Goal: Information Seeking & Learning: Learn about a topic

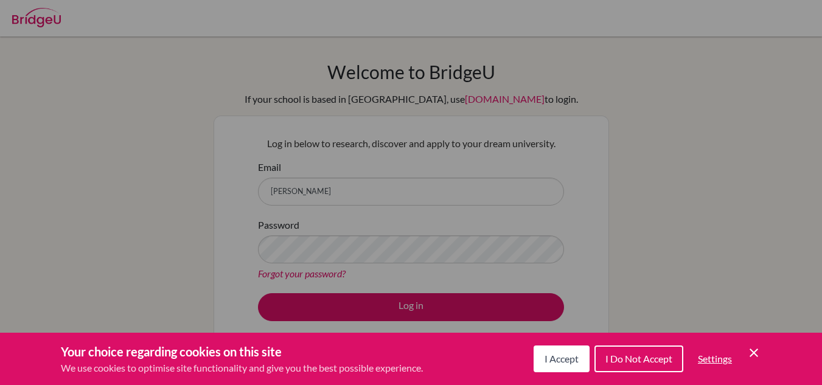
click at [752, 353] on icon "Cookie Control Close Icon" at bounding box center [753, 353] width 15 height 15
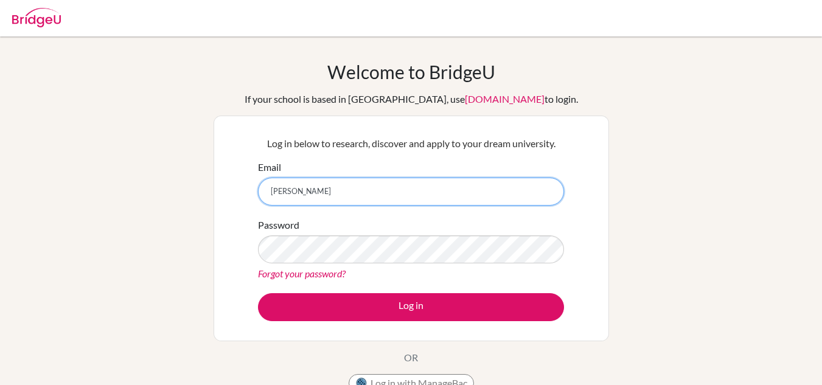
click at [375, 187] on input "kobayashi-shumpei" at bounding box center [411, 192] width 306 height 28
type input "kobayashi-shumpei@pen-kanagawa.ed.jp"
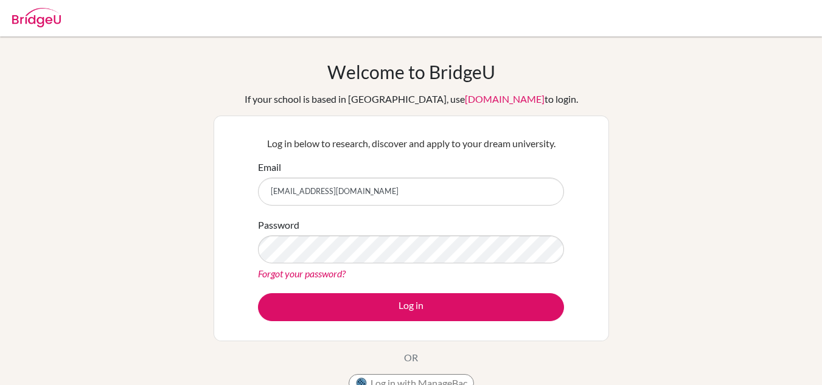
click at [770, 173] on div "Welcome to BridgeU If your school is based in China, use app.bridge-u.com.cn to…" at bounding box center [411, 260] width 822 height 398
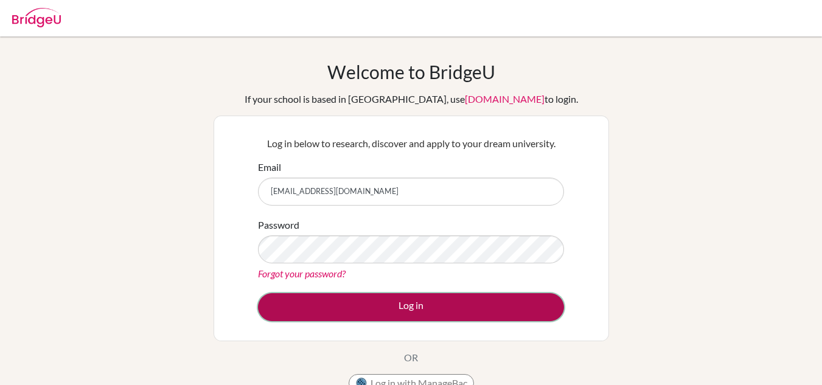
click at [422, 305] on button "Log in" at bounding box center [411, 307] width 306 height 28
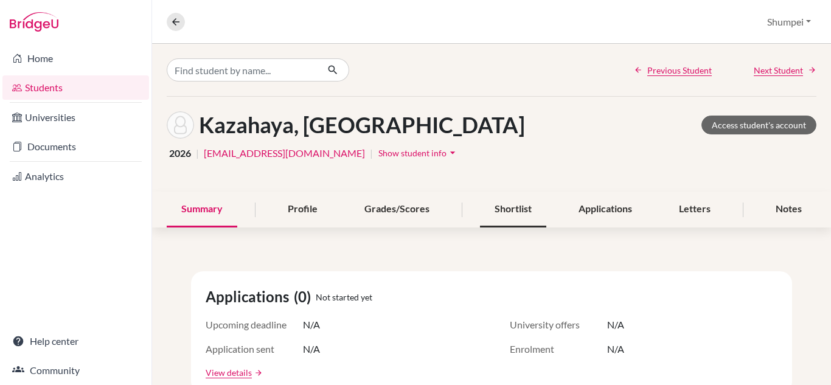
click at [519, 210] on div "Shortlist" at bounding box center [513, 210] width 66 height 36
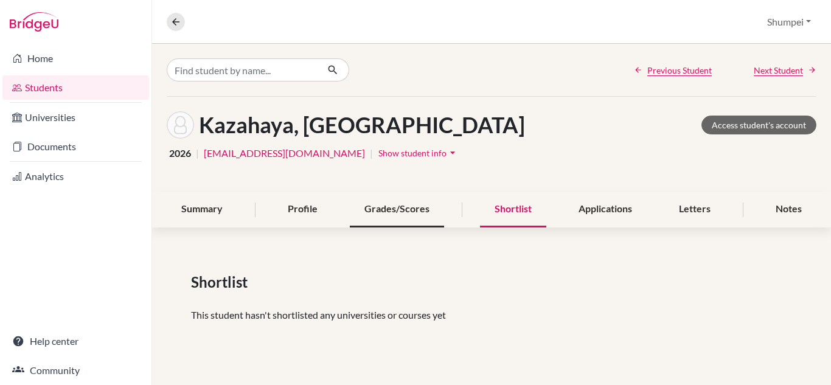
click at [387, 214] on div "Grades/Scores" at bounding box center [397, 210] width 94 height 36
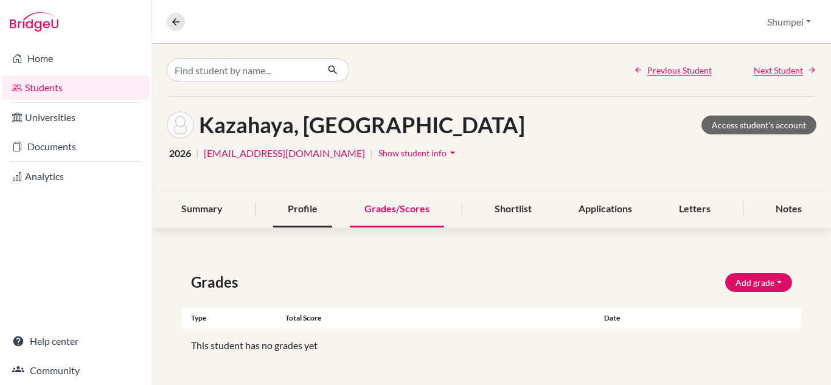
click at [304, 213] on div "Profile" at bounding box center [302, 210] width 59 height 36
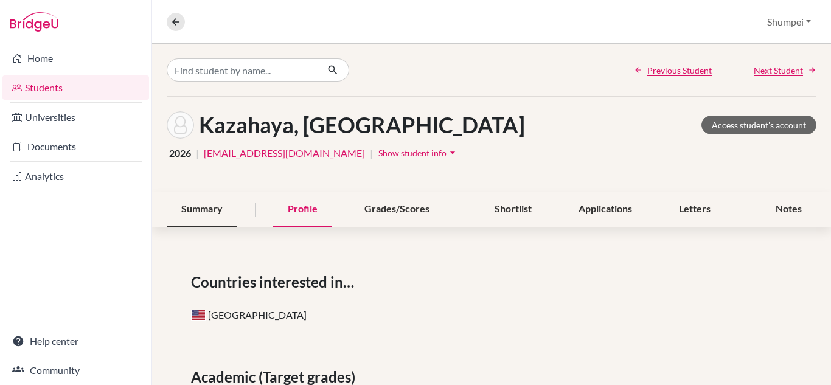
click at [221, 211] on div "Summary" at bounding box center [202, 210] width 71 height 36
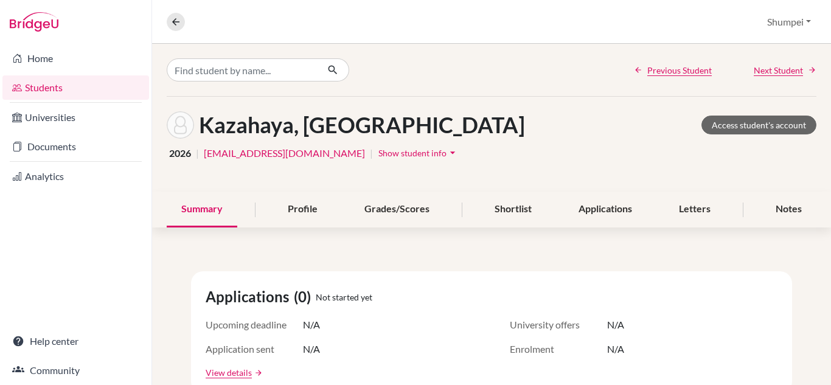
click at [270, 125] on h1 "[PERSON_NAME], [GEOGRAPHIC_DATA]" at bounding box center [362, 125] width 326 height 26
click at [49, 117] on link "Universities" at bounding box center [75, 117] width 147 height 24
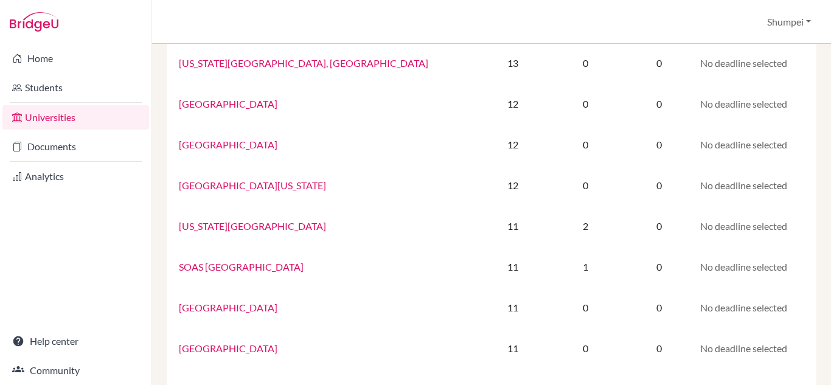
scroll to position [242, 0]
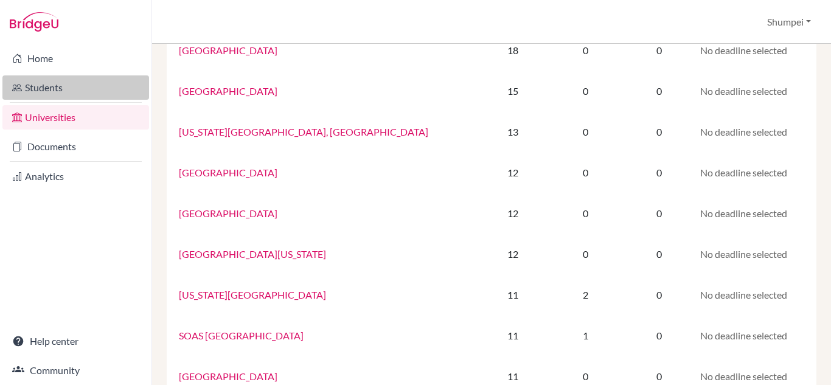
click at [29, 95] on link "Students" at bounding box center [75, 87] width 147 height 24
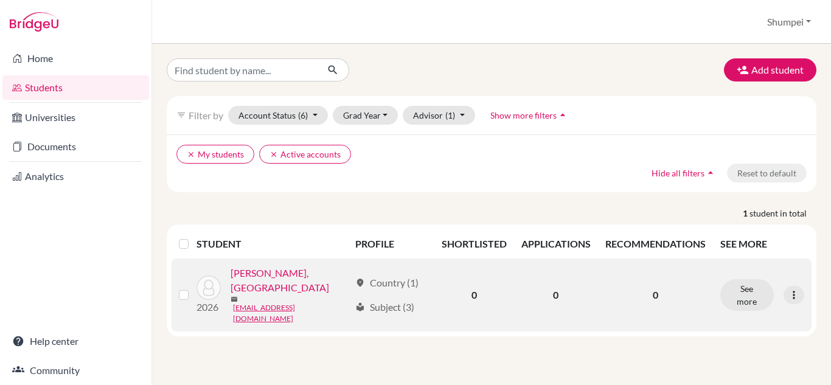
click at [404, 300] on div "local_library Subject (3)" at bounding box center [384, 307] width 59 height 15
click at [754, 279] on button "See more" at bounding box center [747, 295] width 54 height 32
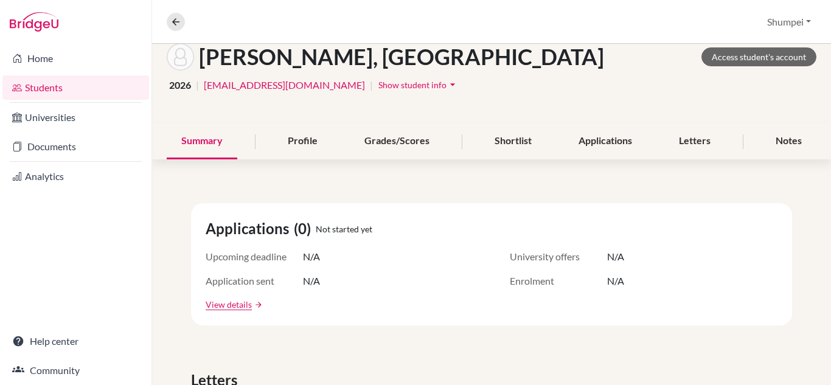
scroll to position [69, 0]
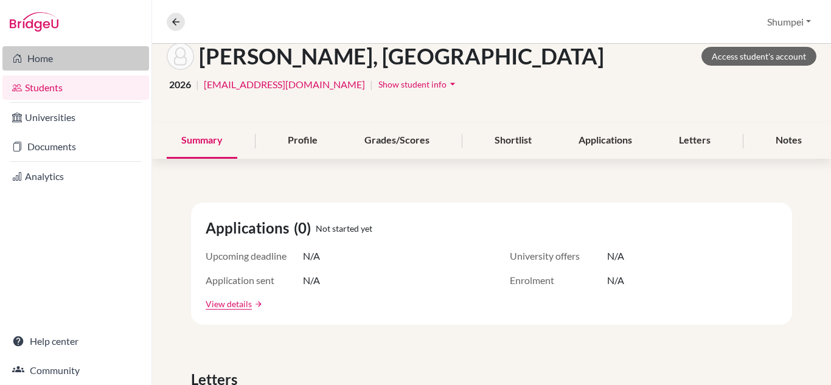
click at [47, 58] on link "Home" at bounding box center [75, 58] width 147 height 24
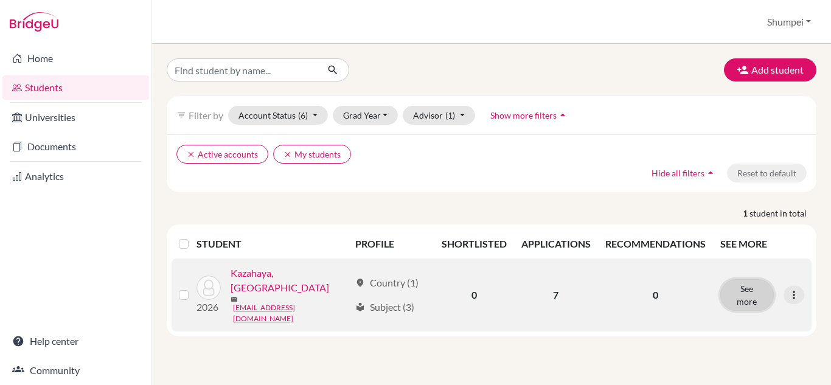
click at [747, 281] on button "See more" at bounding box center [747, 295] width 54 height 32
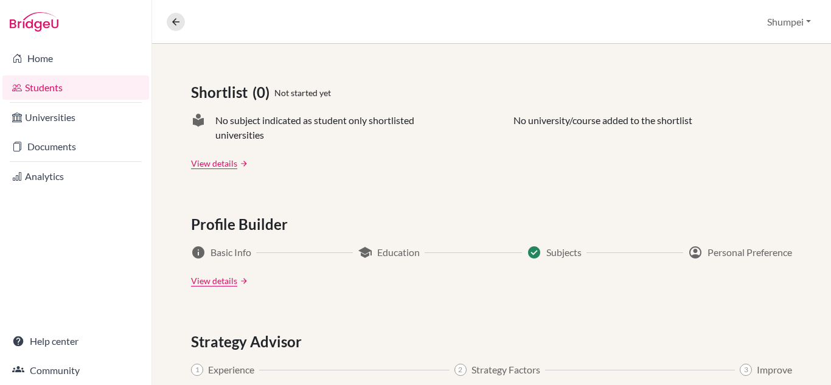
scroll to position [501, 0]
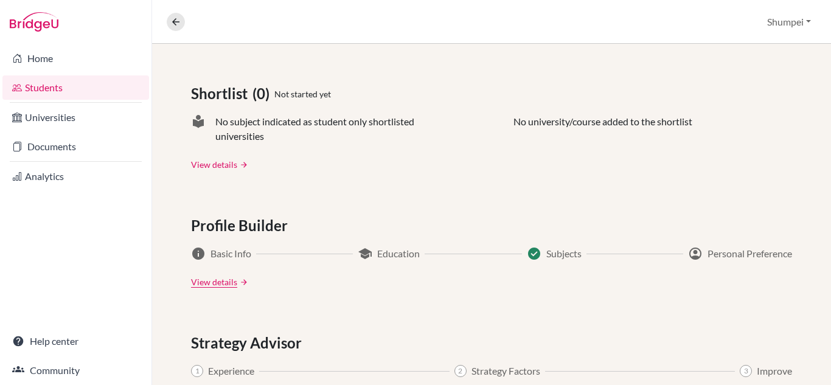
click at [232, 166] on link "View details" at bounding box center [214, 164] width 46 height 13
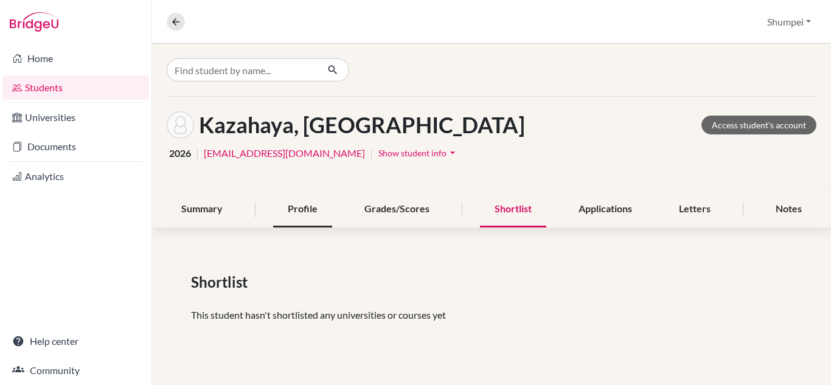
click at [323, 207] on div "Profile" at bounding box center [302, 210] width 59 height 36
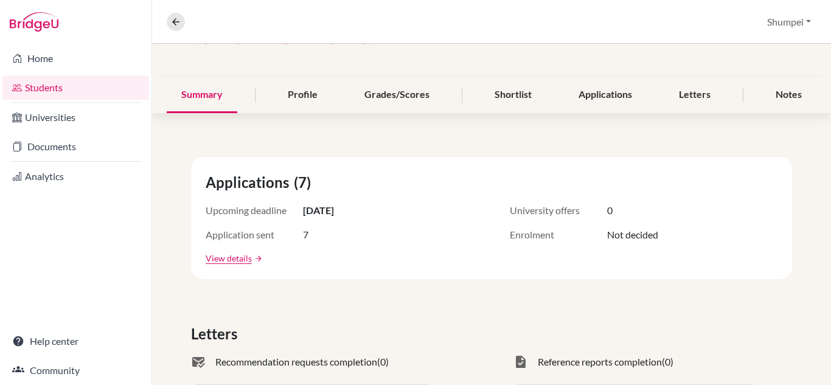
scroll to position [116, 0]
click at [251, 252] on link "View details" at bounding box center [229, 257] width 46 height 13
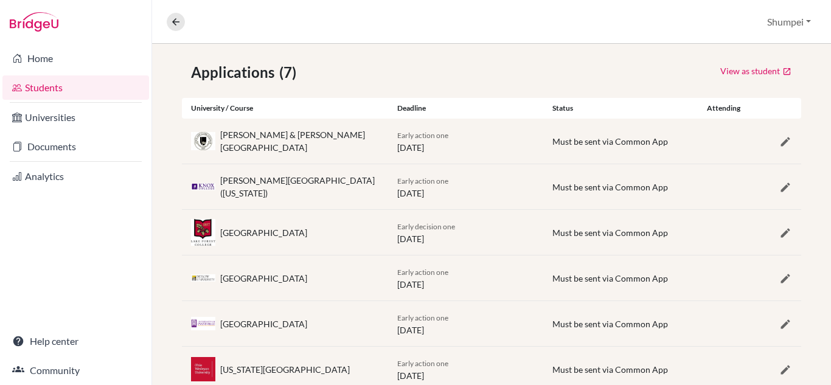
scroll to position [210, 0]
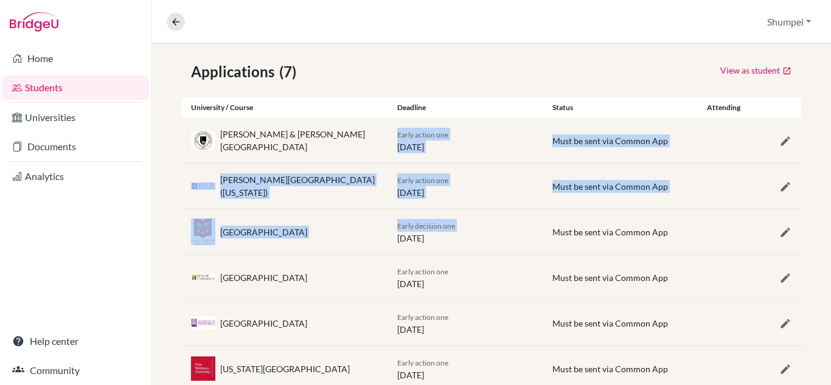
drag, startPoint x: 386, startPoint y: 238, endPoint x: 453, endPoint y: 130, distance: 127.3
click at [453, 130] on div "Applications (7) View as student University / Course Deadline Status Attending …" at bounding box center [491, 249] width 679 height 435
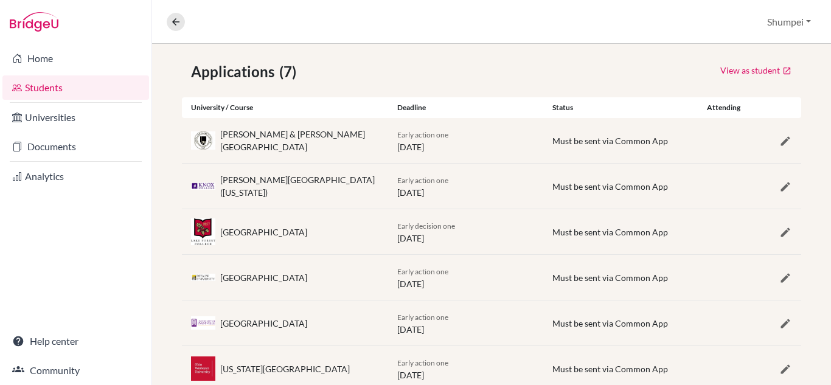
click at [510, 77] on div "View as student" at bounding box center [647, 72] width 310 height 22
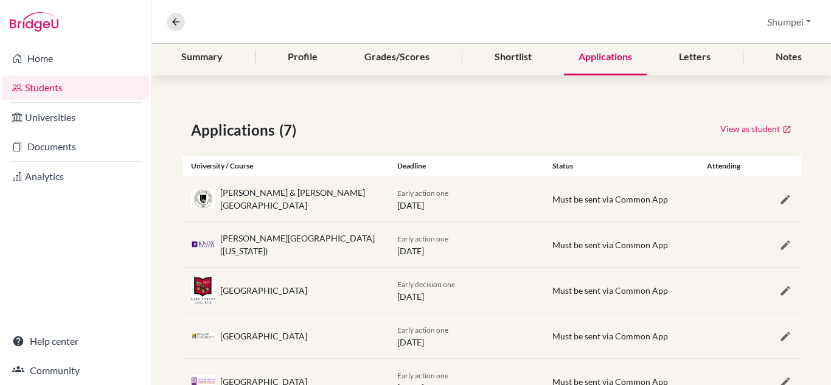
scroll to position [292, 0]
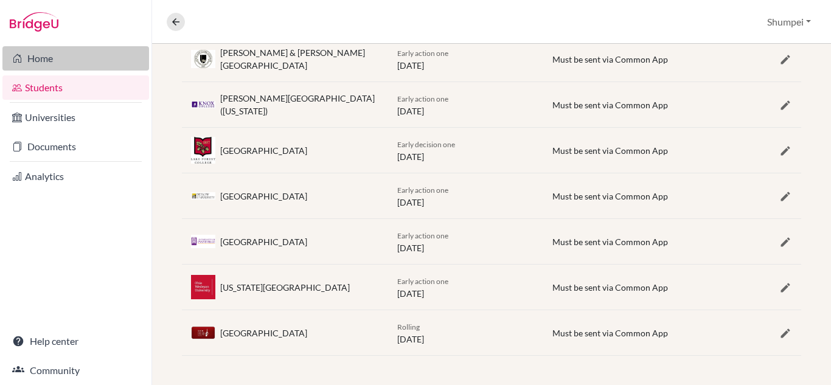
click at [46, 55] on link "Home" at bounding box center [75, 58] width 147 height 24
